Goal: Information Seeking & Learning: Learn about a topic

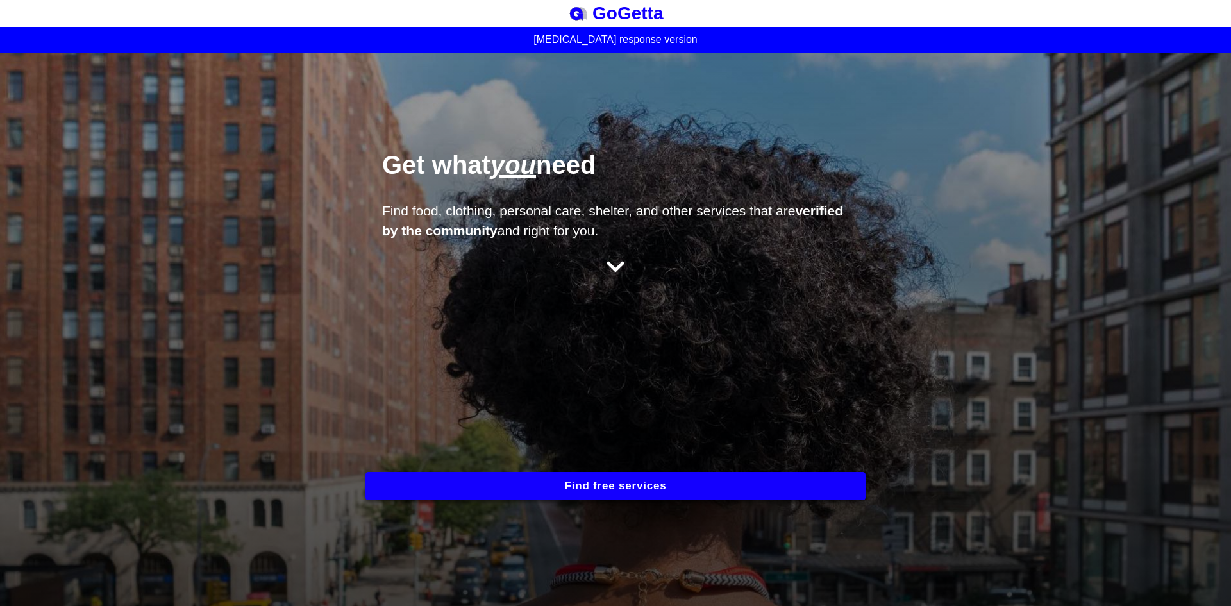
click at [632, 486] on button "Find free services" at bounding box center [616, 486] width 500 height 28
